Goal: Communication & Community: Answer question/provide support

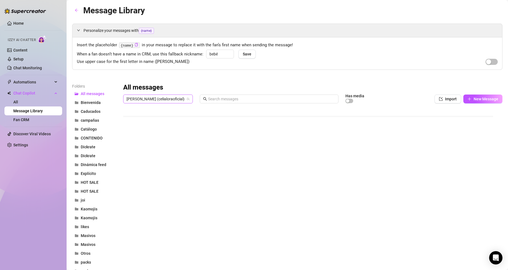
scroll to position [16, 0]
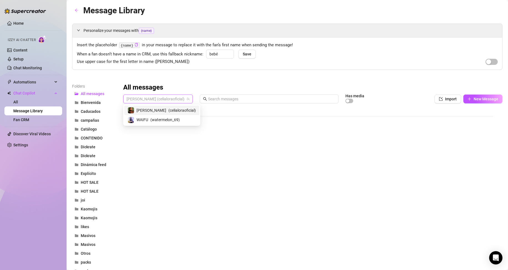
click at [143, 96] on span "[PERSON_NAME] (celialoraoficial)" at bounding box center [157, 99] width 63 height 8
click at [145, 120] on span "WAIFU" at bounding box center [142, 120] width 12 height 6
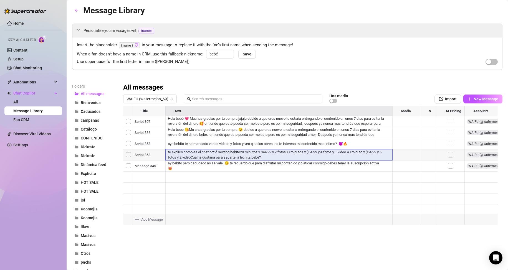
click at [267, 156] on div at bounding box center [310, 168] width 374 height 124
click at [193, 153] on div at bounding box center [310, 168] width 374 height 124
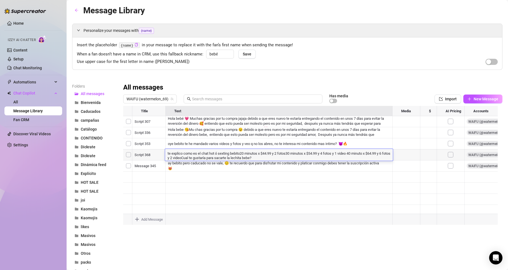
click at [193, 153] on textarea "te explico como es el chat hot ó sexting bebito20 minutos x $44.99 y 2 fotos30 …" at bounding box center [279, 155] width 228 height 9
click at [279, 155] on textarea "te explico las opciones mas comunes para el chat hot ó sexting bebito20 minutos…" at bounding box center [279, 155] width 228 height 9
type textarea "te explico las opciones mas comunes para el chat hot ó sexting bebito 20 minuto…"
click at [218, 158] on textarea "te explico las opciones mas comunes para el chat hot ó sexting bebito 20 minuto…" at bounding box center [279, 155] width 228 height 9
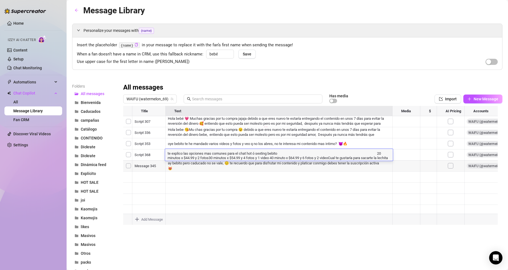
click at [214, 159] on textarea "te explico las opciones mas comunes para el chat hot ó sexting bebito 20 minuto…" at bounding box center [279, 155] width 228 height 9
click at [231, 163] on textarea "te explico las opciones mas comunes para el chat hot ó sexting bebito 20 minuto…" at bounding box center [279, 158] width 228 height 14
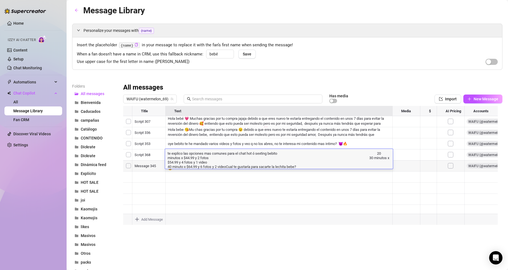
click at [228, 168] on textarea "te explico las opciones mas comunes para el chat hot ó sexting bebito 20 minuto…" at bounding box center [279, 160] width 228 height 18
click at [183, 167] on textarea "te explico las opciones mas comunes para el chat hot ó sexting bebito 20 minuto…" at bounding box center [279, 162] width 228 height 23
click at [205, 167] on textarea "te explico las opciones mas comunes para el chat hot ó sexting bebito 20 minuto…" at bounding box center [279, 162] width 228 height 23
click at [219, 168] on textarea "te explico las opciones mas comunes para el chat hot ó sexting bebito 20 minuto…" at bounding box center [279, 162] width 228 height 23
click at [220, 162] on textarea "te explico las opciones mas comunes para el chat hot ó sexting bebito 20 minuto…" at bounding box center [279, 162] width 228 height 23
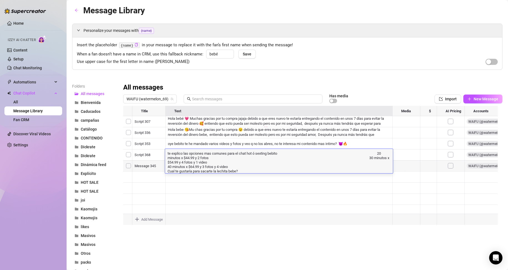
click at [220, 162] on textarea "te explico las opciones mas comunes para el chat hot ó sexting bebito 20 minuto…" at bounding box center [279, 162] width 228 height 23
type textarea "te explico las opciones mas comunes para el chat hot ó sexting bebito 20 minuto…"
click at [217, 159] on textarea "te explico las opciones mas comunes para el chat hot ó sexting bebito 20 minuto…" at bounding box center [279, 162] width 228 height 23
click at [246, 171] on textarea "te explico las opciones mas comunes para el chat hot ó sexting bebito 20 minuto…" at bounding box center [279, 162] width 228 height 23
type textarea "lo ipsumdo sit ametcons adi elitsed doei te inci utl e dolorem aliqua 66 enimad…"
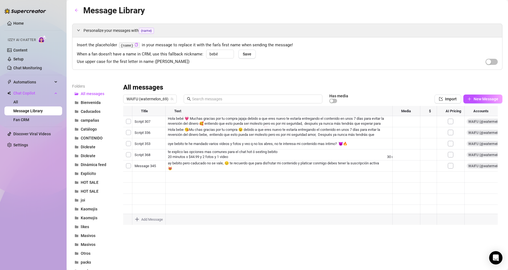
click at [269, 184] on div at bounding box center [310, 168] width 374 height 124
